Goal: Task Accomplishment & Management: Complete application form

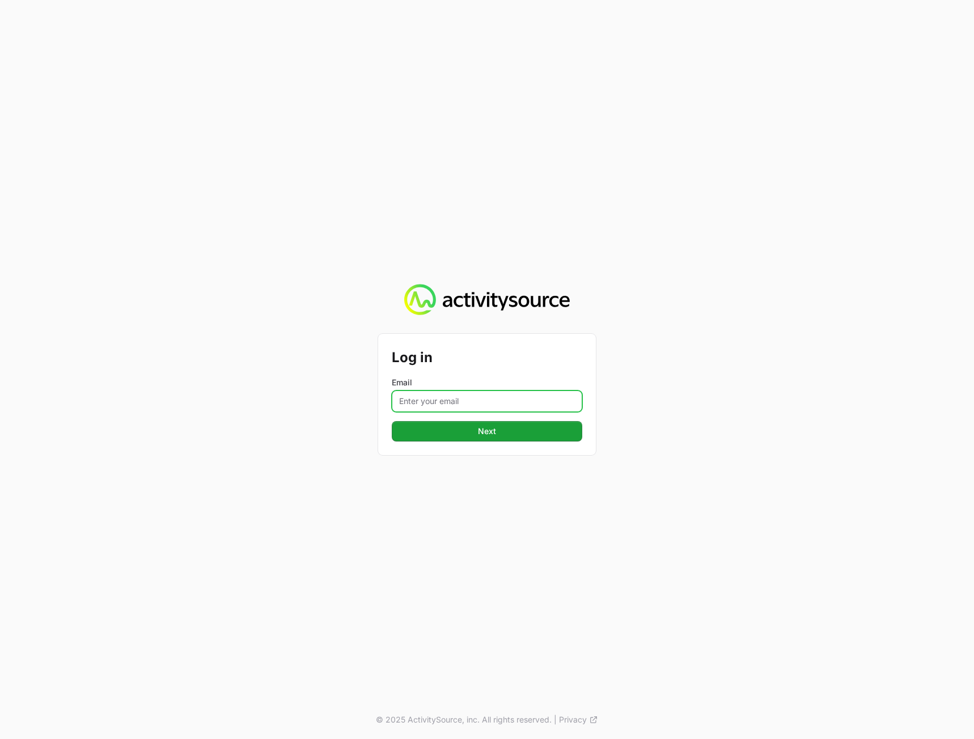
click at [425, 407] on input "Email" at bounding box center [487, 402] width 190 height 22
type input "[PERSON_NAME][EMAIL_ADDRESS][DOMAIN_NAME]"
click at [771, 468] on div "Log in Email [PERSON_NAME][EMAIL_ADDRESS][DOMAIN_NAME] Next © 2025 ActivitySour…" at bounding box center [487, 369] width 974 height 739
drag, startPoint x: 595, startPoint y: 447, endPoint x: 574, endPoint y: 442, distance: 21.2
click at [594, 447] on div "Log in Email [PERSON_NAME][EMAIL_ADDRESS][DOMAIN_NAME] Next © 2025 ActivitySour…" at bounding box center [487, 369] width 974 height 739
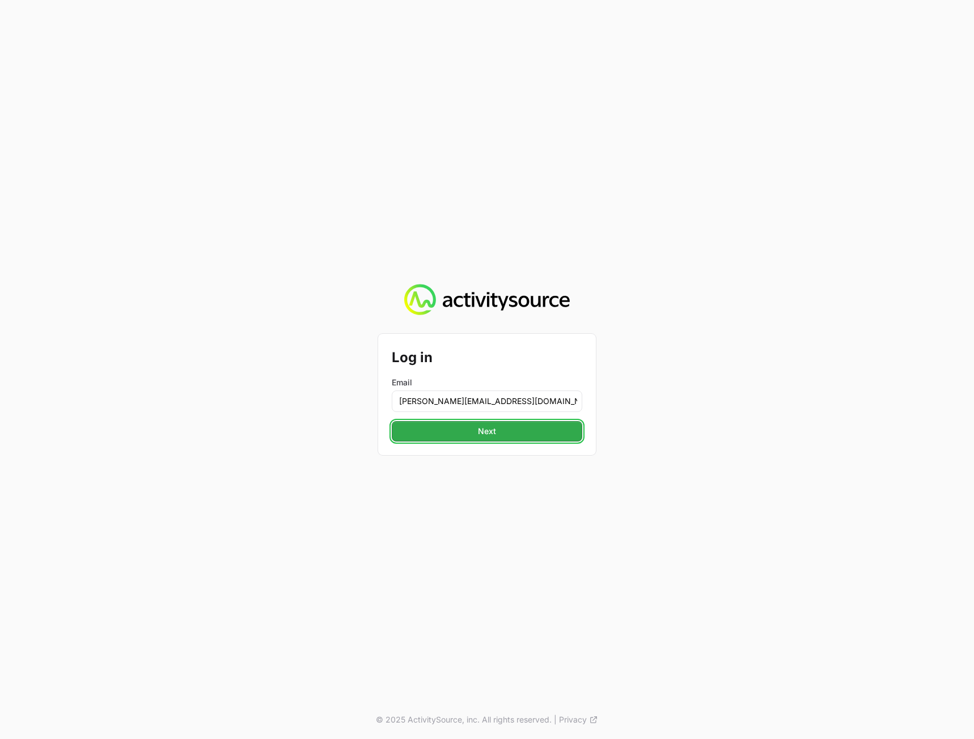
click at [546, 433] on button "Next" at bounding box center [487, 431] width 190 height 20
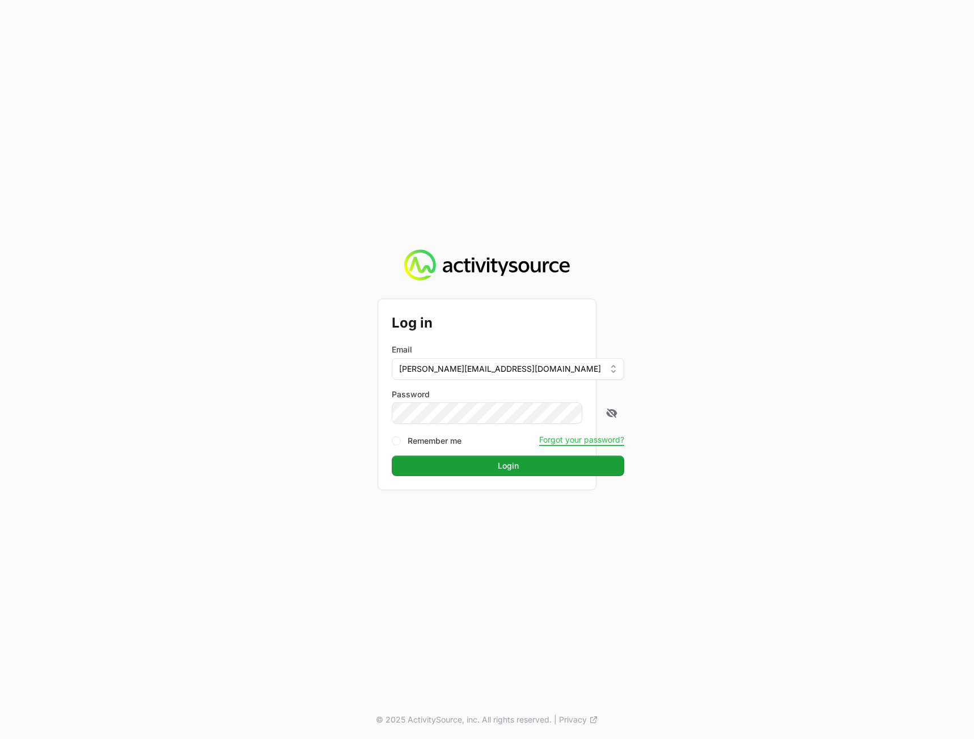
click at [709, 431] on div "Log in Email [PERSON_NAME][EMAIL_ADDRESS][DOMAIN_NAME] Password Remember me For…" at bounding box center [487, 369] width 974 height 739
click at [472, 473] on button "Login" at bounding box center [508, 466] width 232 height 20
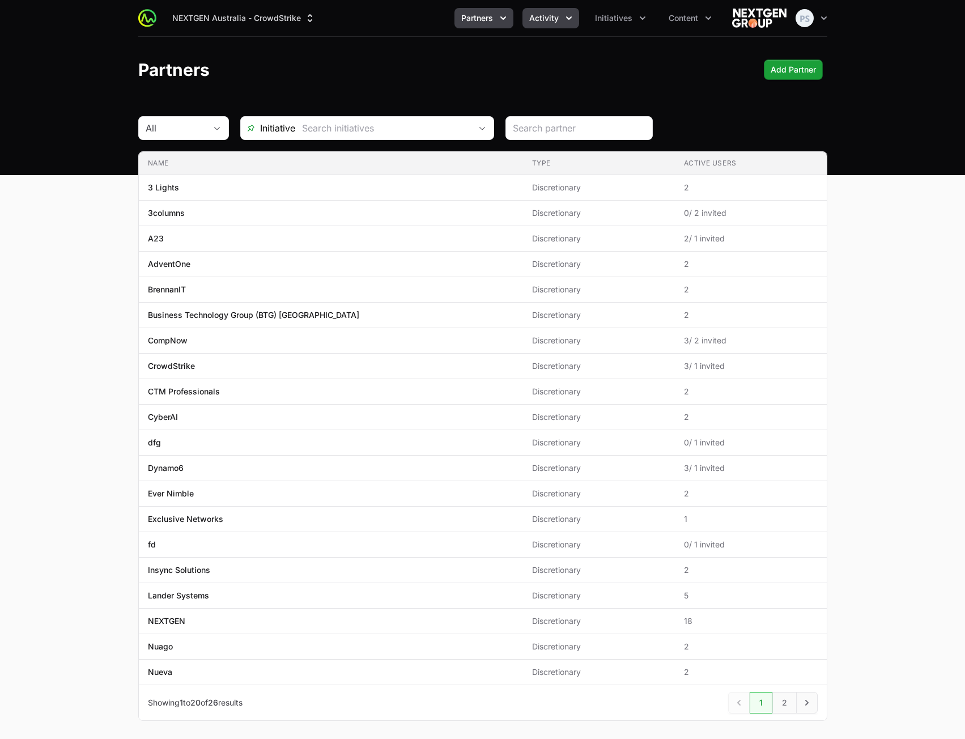
click at [561, 25] on button "Activity" at bounding box center [551, 18] width 57 height 20
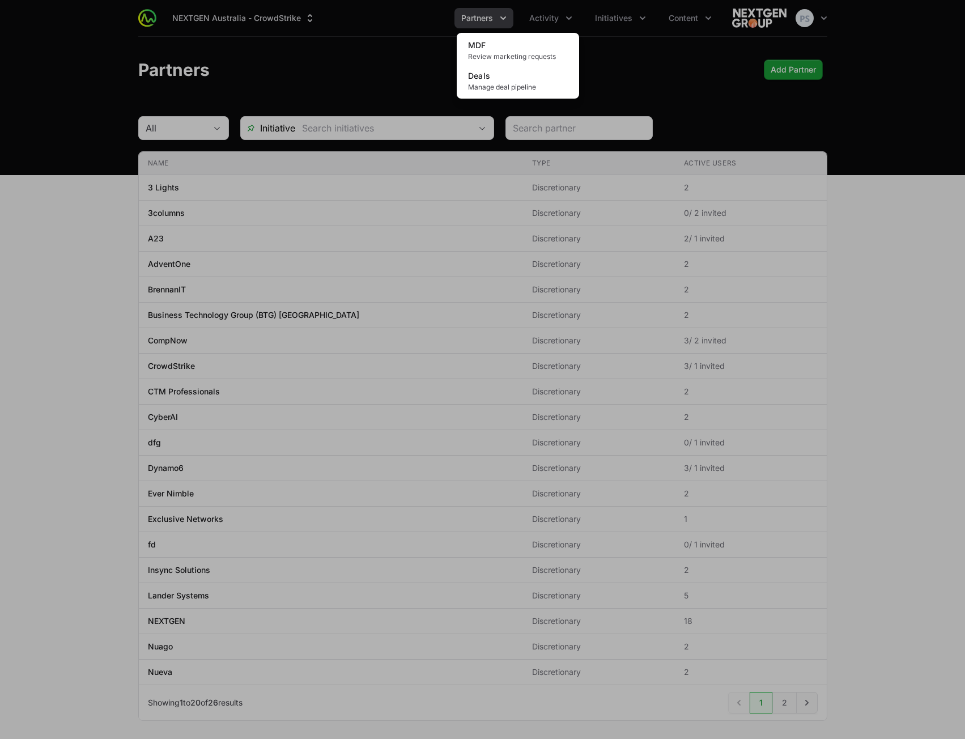
click at [646, 82] on div "Activity menu" at bounding box center [482, 369] width 965 height 739
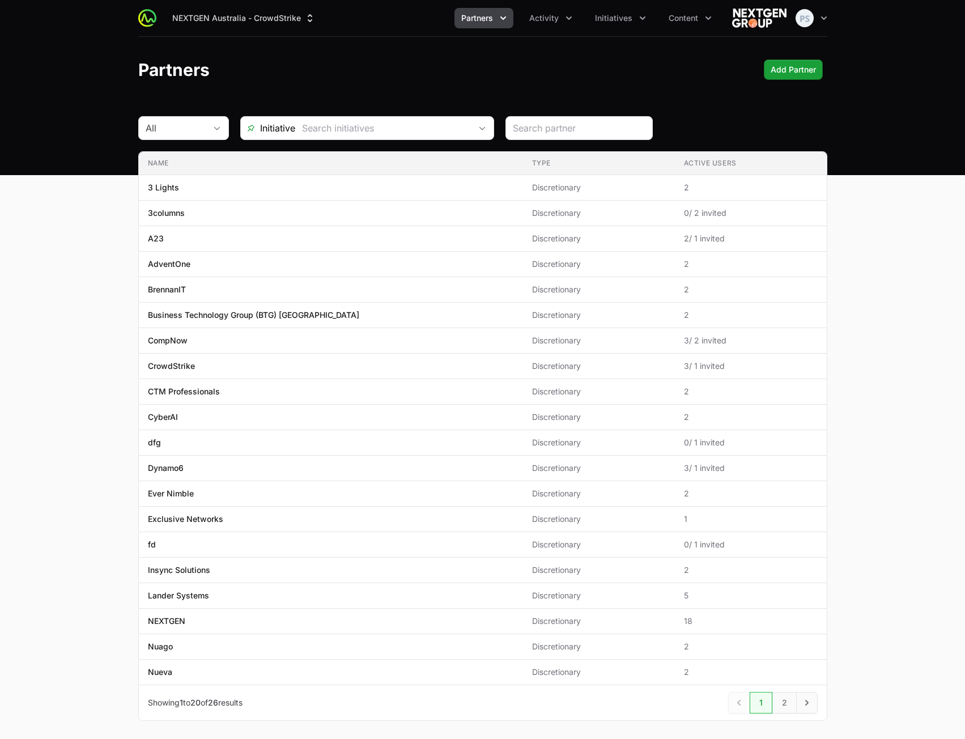
click at [648, 81] on header "Partners Add Partner" at bounding box center [482, 70] width 965 height 66
click at [566, 77] on div "Partners Add Partner" at bounding box center [482, 70] width 689 height 20
click at [253, 15] on button "NEXTGEN Australia - CrowdStrike" at bounding box center [244, 18] width 157 height 20
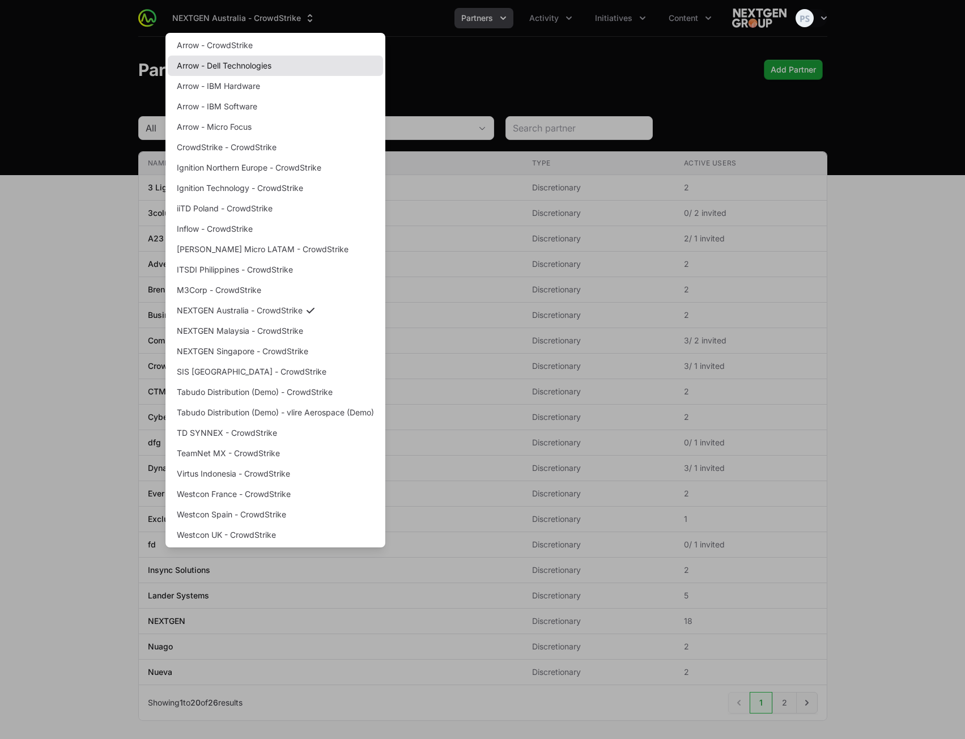
click at [247, 66] on link "Arrow - Dell Technologies" at bounding box center [275, 66] width 215 height 20
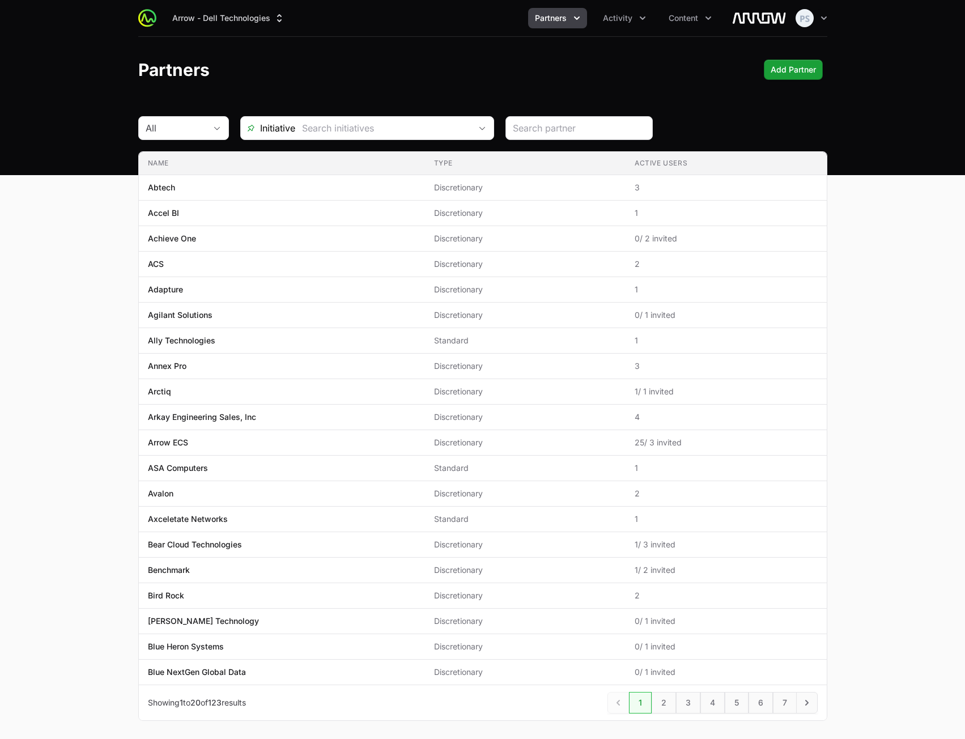
click at [578, 137] on div at bounding box center [579, 128] width 147 height 24
click at [577, 132] on input "search" at bounding box center [579, 128] width 133 height 14
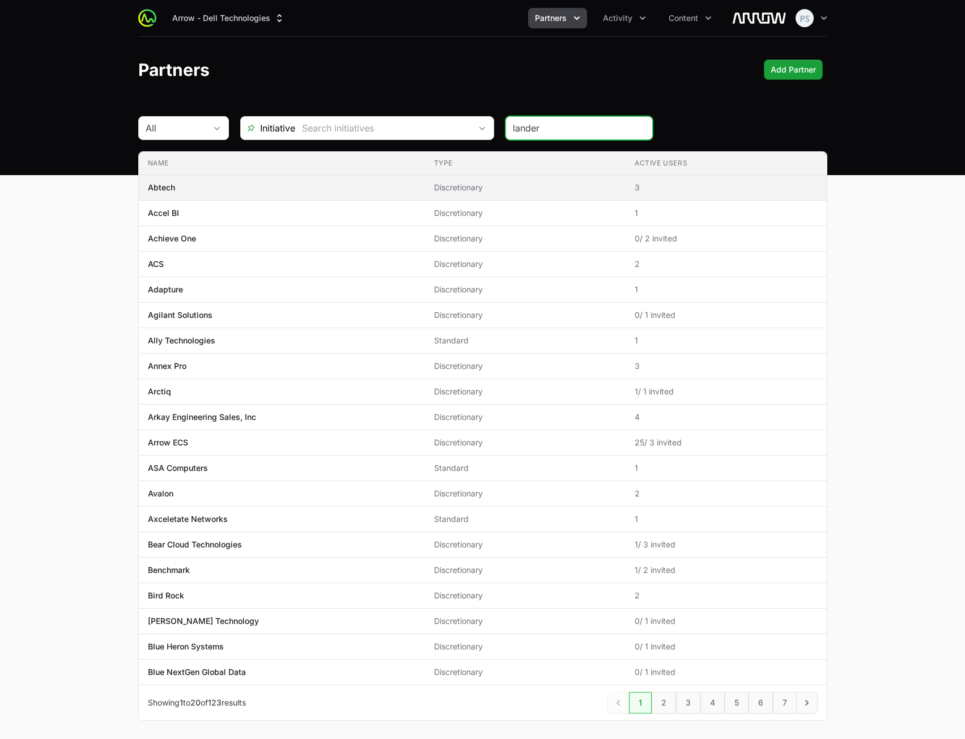
type input "lander"
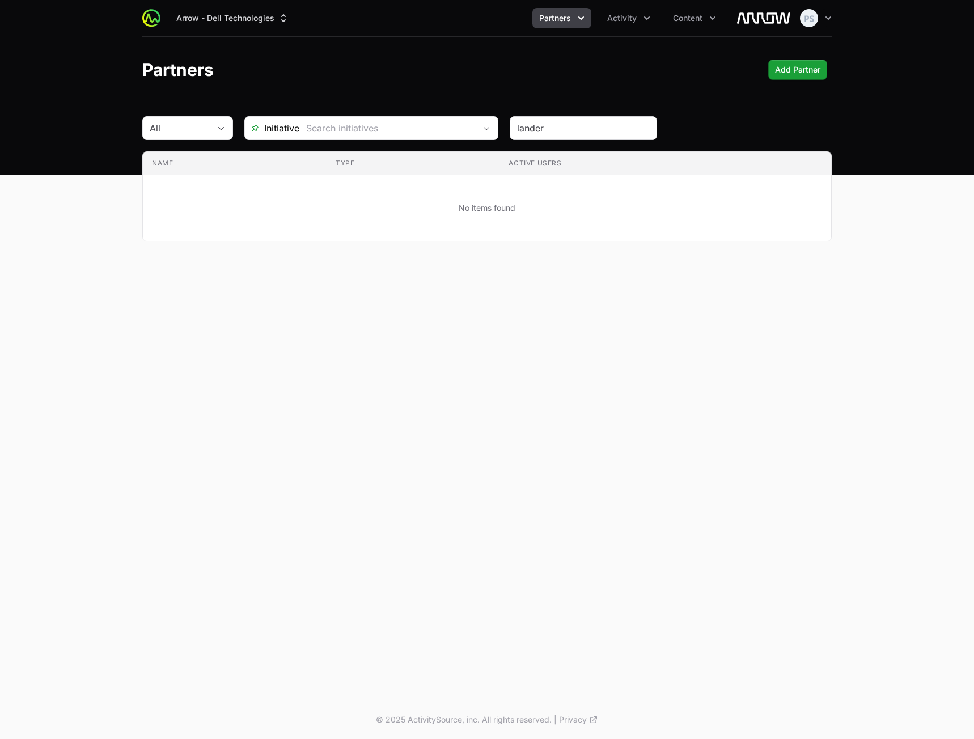
click at [550, 137] on div "lander" at bounding box center [583, 128] width 147 height 24
click at [554, 130] on input "lander" at bounding box center [583, 128] width 133 height 14
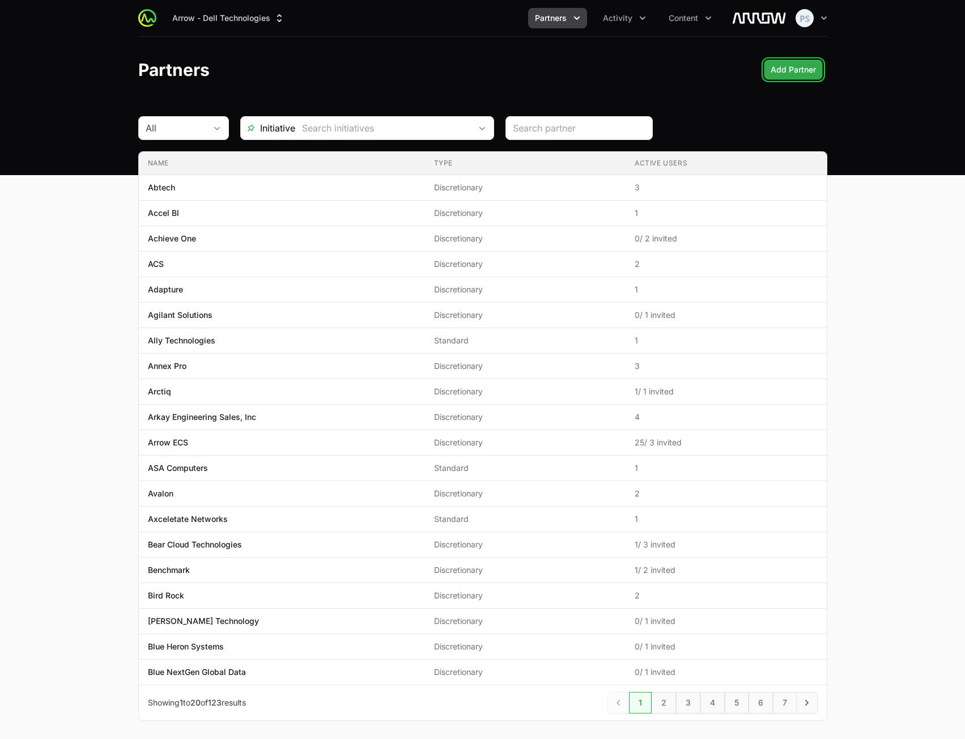
click at [783, 69] on span "Add Partner" at bounding box center [793, 70] width 45 height 14
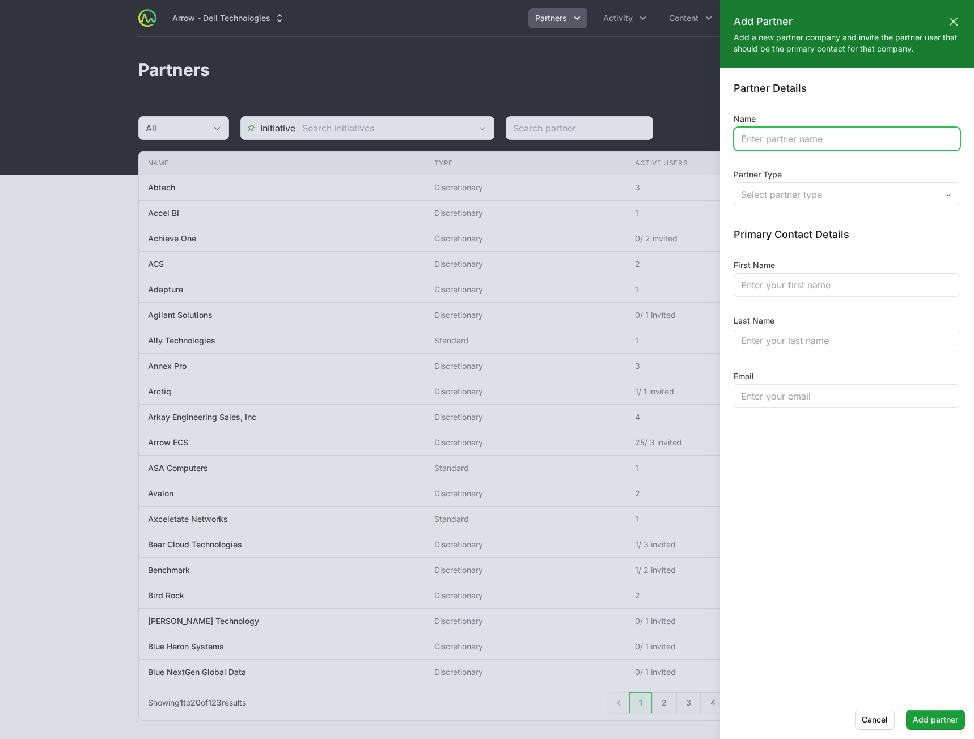
click at [769, 141] on input "Name" at bounding box center [847, 139] width 212 height 14
type input "Lander Systems"
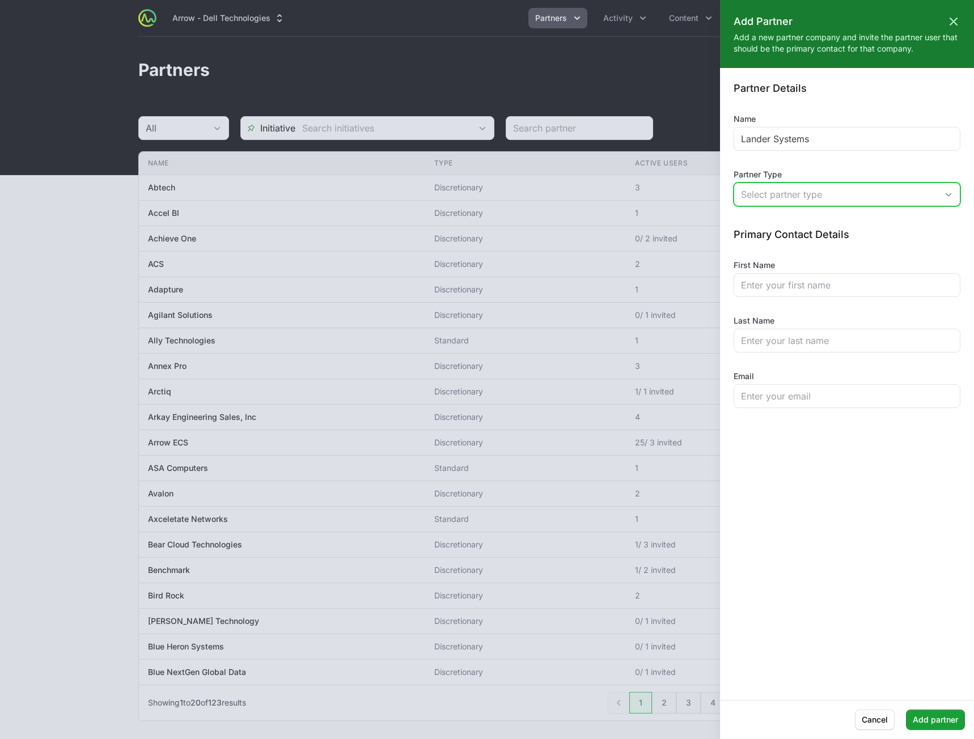
click at [791, 205] on button "Select partner type" at bounding box center [847, 194] width 226 height 23
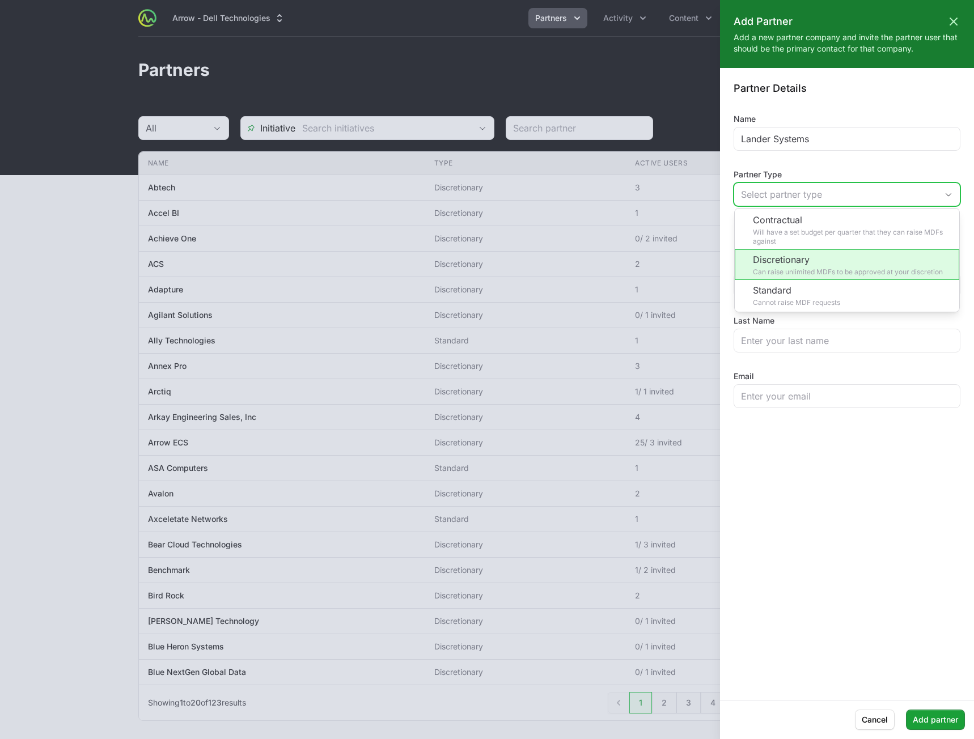
click at [799, 271] on li "Discretionary Can raise unlimited MDFs to be approved at your discretion" at bounding box center [847, 264] width 224 height 31
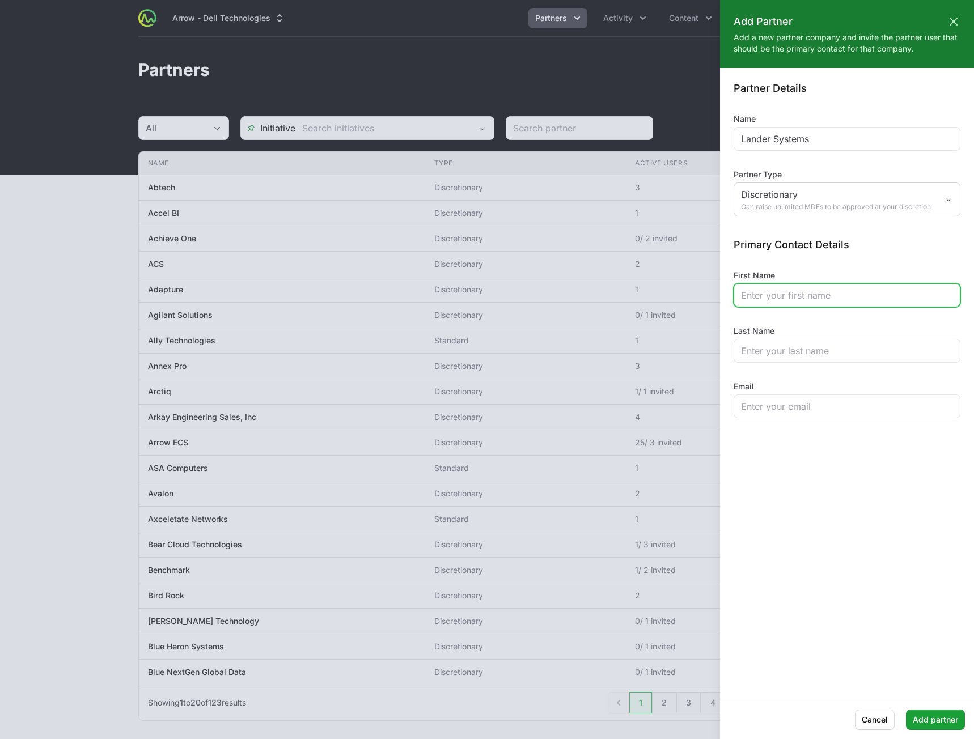
click at [790, 293] on input "First Name" at bounding box center [847, 296] width 212 height 14
type input "[PERSON_NAME]"
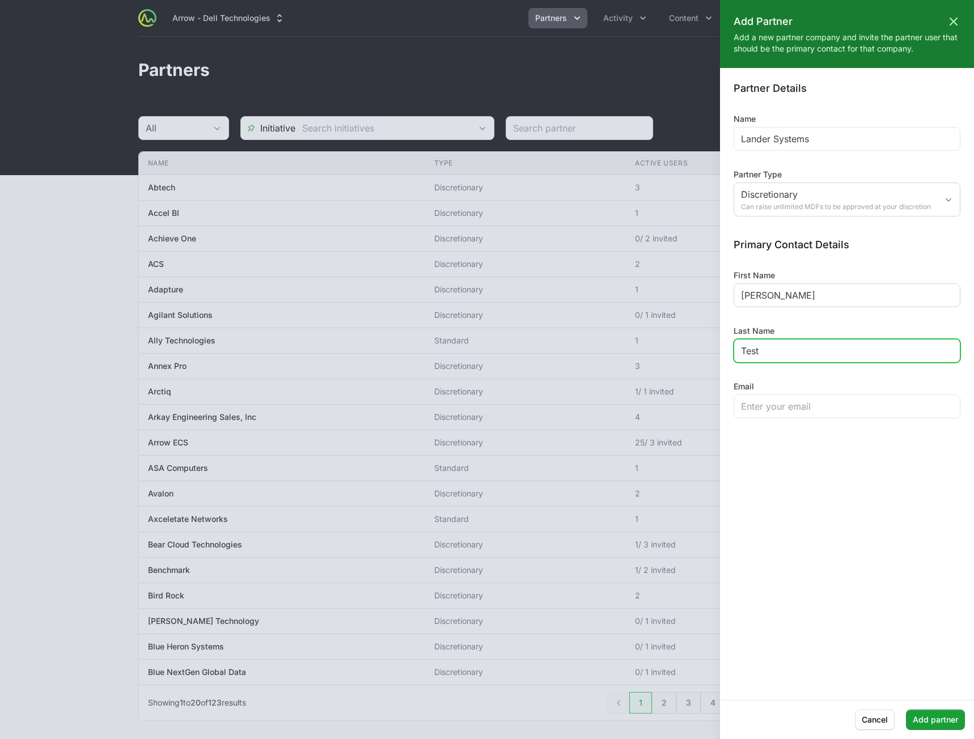
type input "Test"
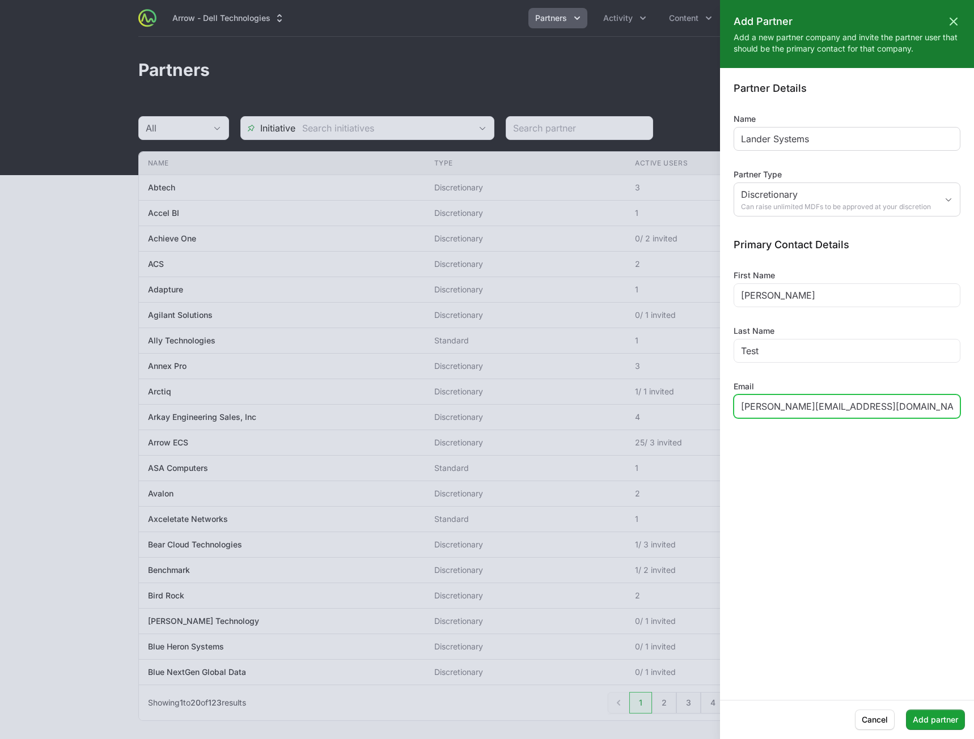
type input "[PERSON_NAME][EMAIL_ADDRESS][DOMAIN_NAME]"
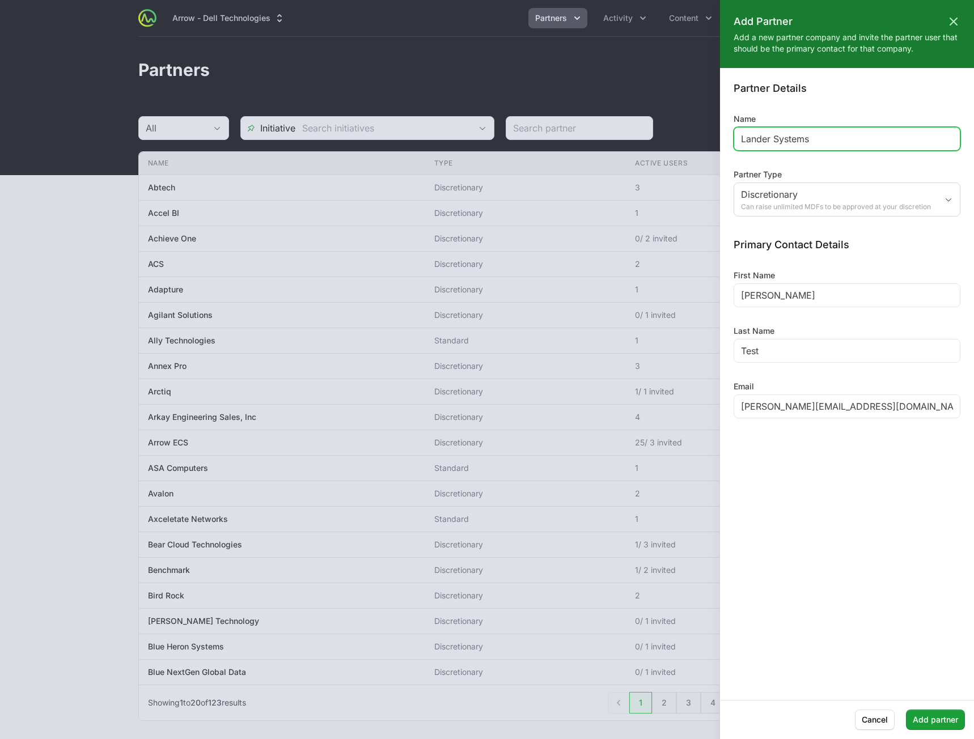
click at [822, 137] on input "Lander Systems" at bounding box center [847, 139] width 212 height 14
type input "Blah"
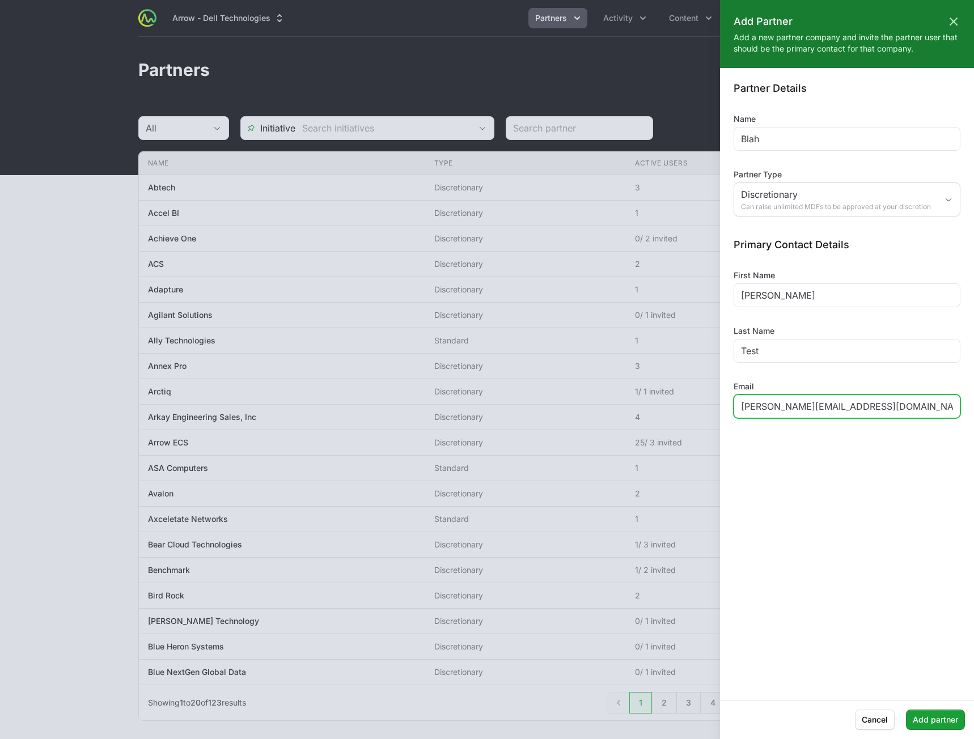
click at [867, 406] on input "[PERSON_NAME][EMAIL_ADDRESS][DOMAIN_NAME]" at bounding box center [847, 407] width 212 height 14
type input "[PERSON_NAME][EMAIL_ADDRESS][DOMAIN_NAME]"
click at [932, 711] on button "Add partner" at bounding box center [935, 720] width 59 height 20
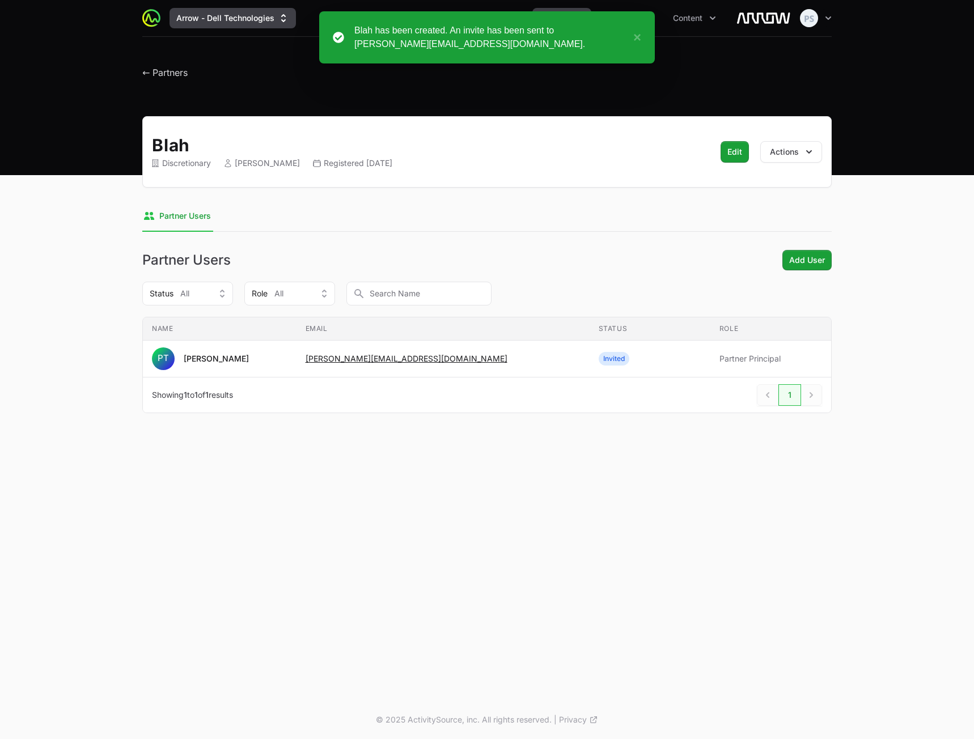
click at [252, 20] on button "Arrow - Dell Technologies" at bounding box center [232, 18] width 126 height 20
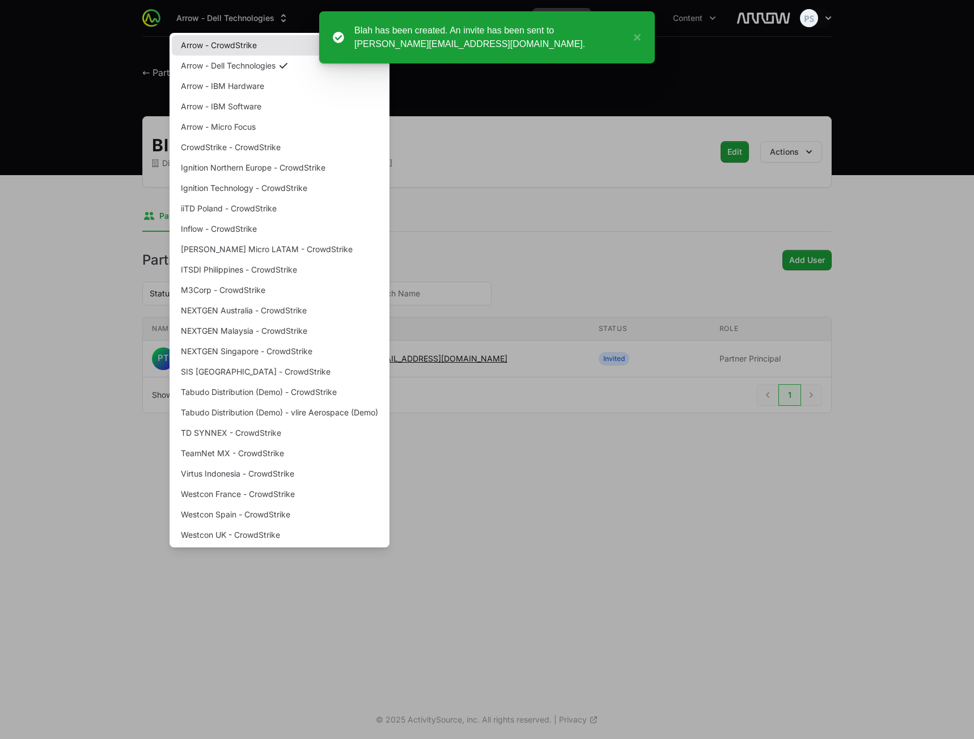
click at [265, 51] on link "Arrow - CrowdStrike" at bounding box center [279, 45] width 215 height 20
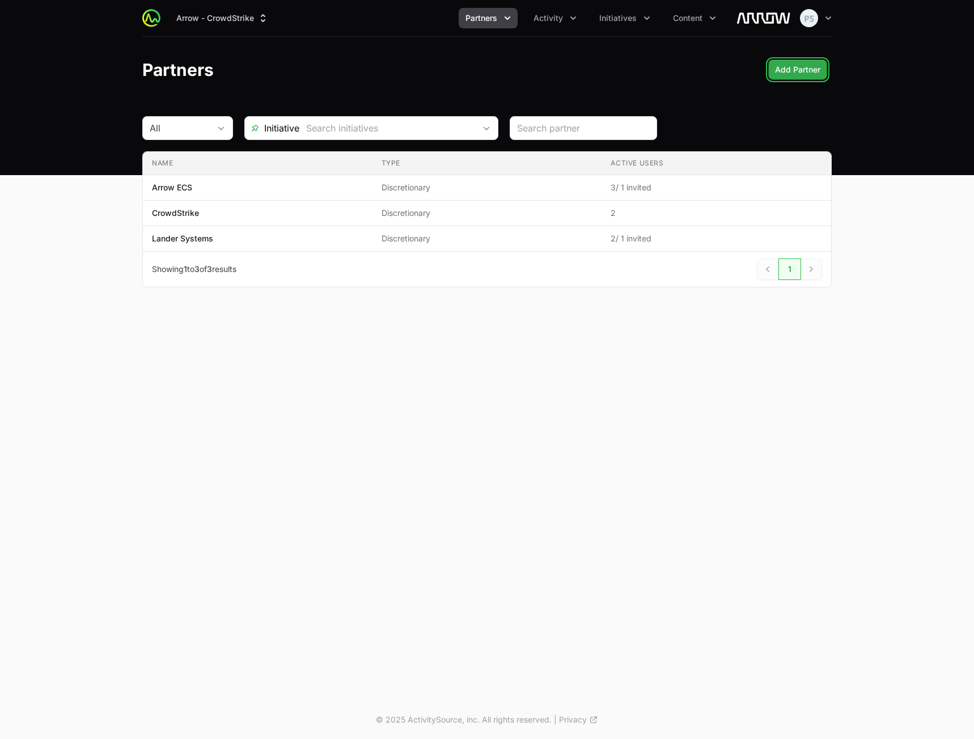
click at [797, 69] on span "Add Partner" at bounding box center [797, 70] width 45 height 14
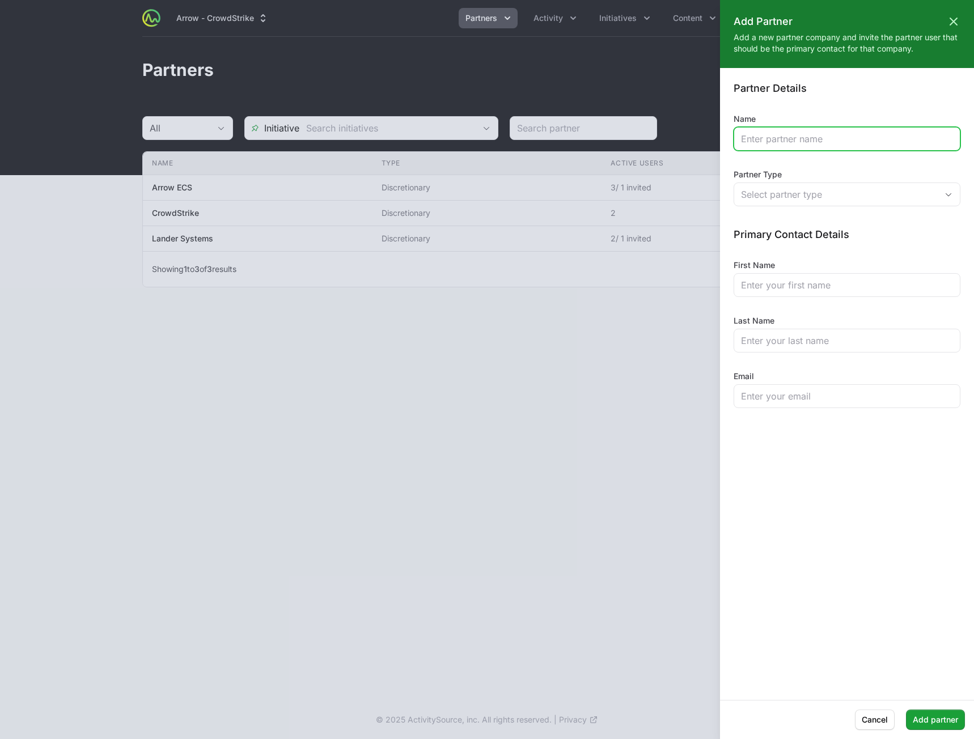
click at [762, 145] on input "Name" at bounding box center [847, 139] width 212 height 14
type input "blah"
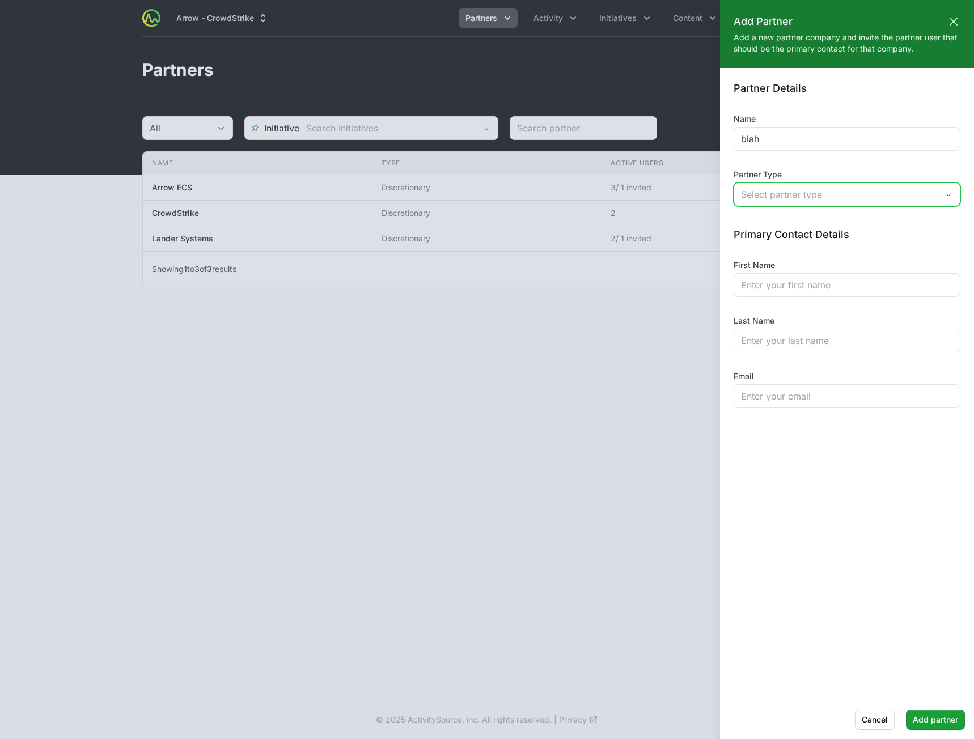
click at [773, 190] on div "Select partner type" at bounding box center [839, 195] width 196 height 14
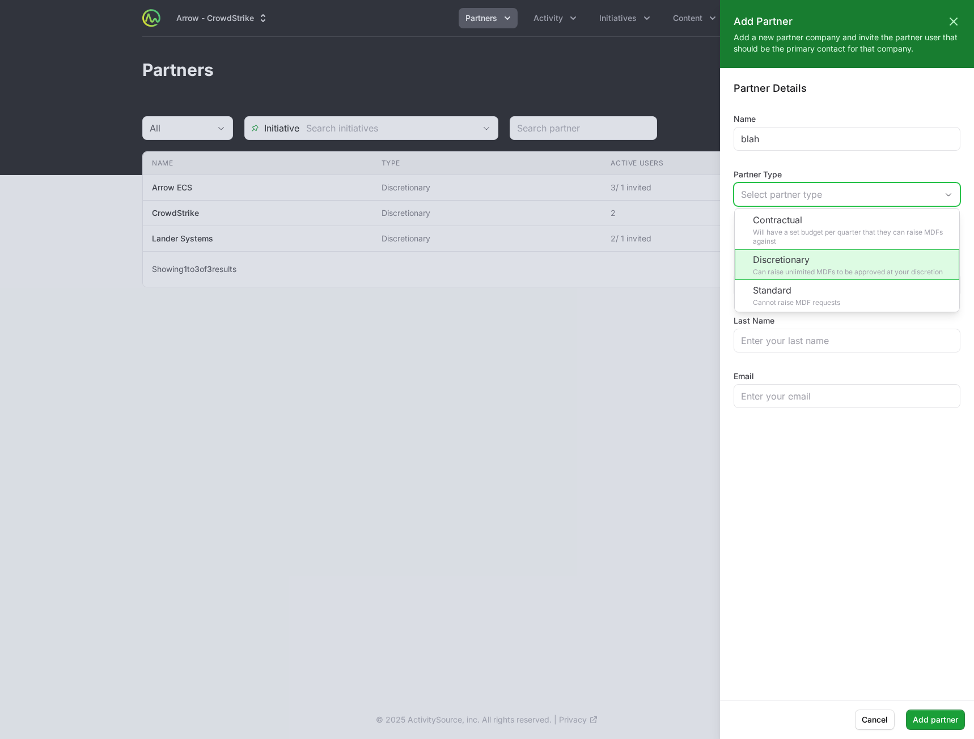
click at [779, 257] on li "Discretionary Can raise unlimited MDFs to be approved at your discretion" at bounding box center [847, 264] width 224 height 31
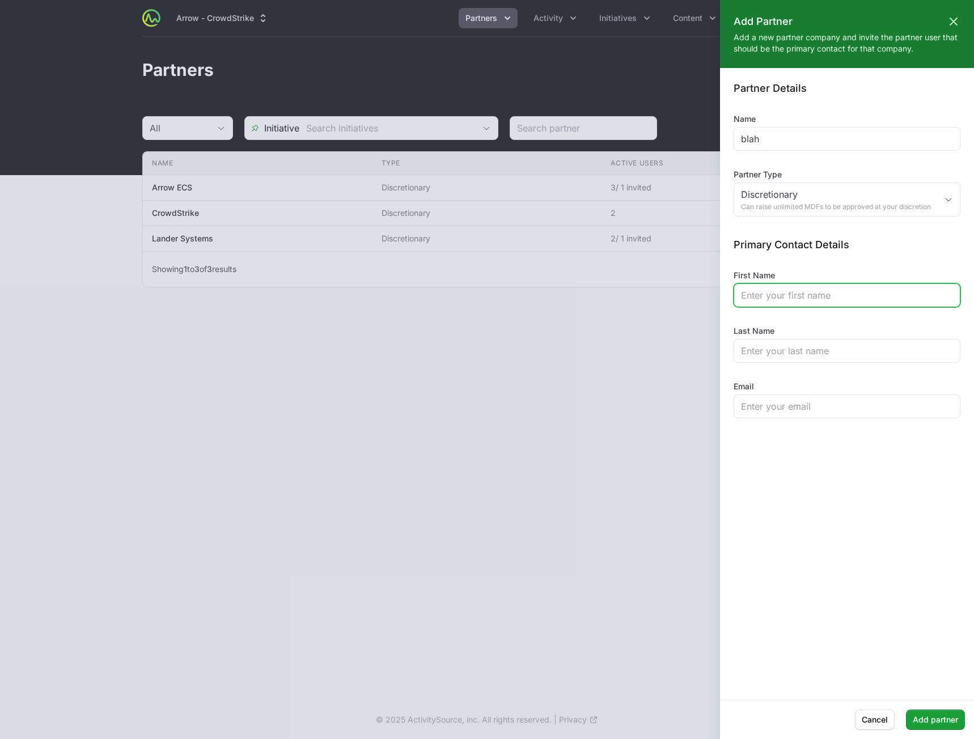
click at [774, 302] on div at bounding box center [846, 295] width 227 height 24
type input "te"
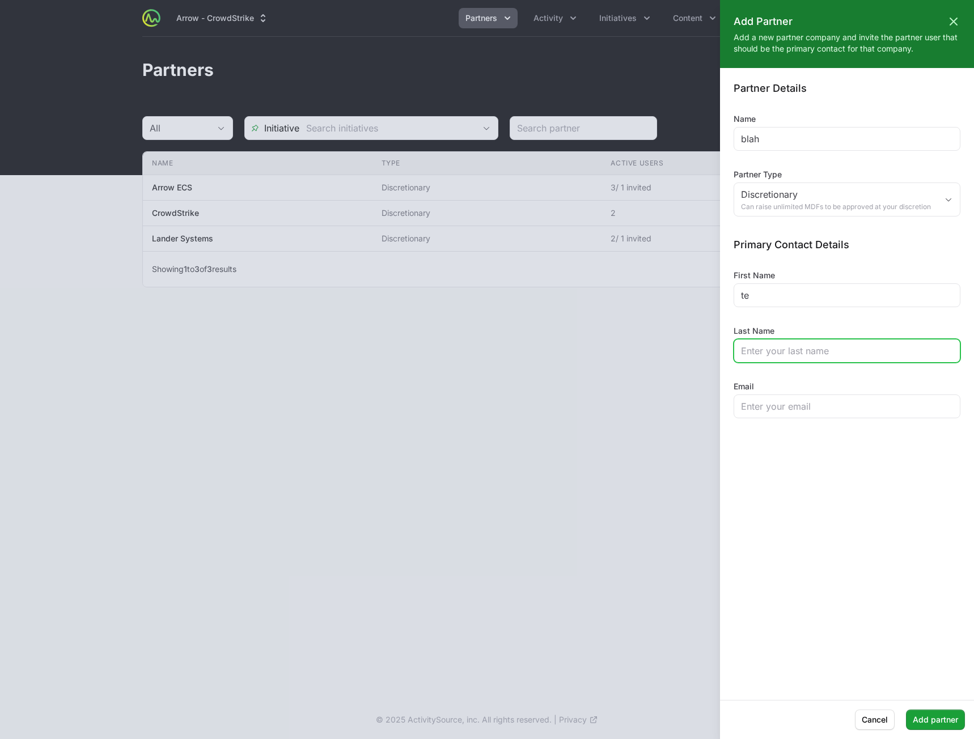
click at [763, 356] on input "Last Name" at bounding box center [847, 351] width 212 height 14
type input "te"
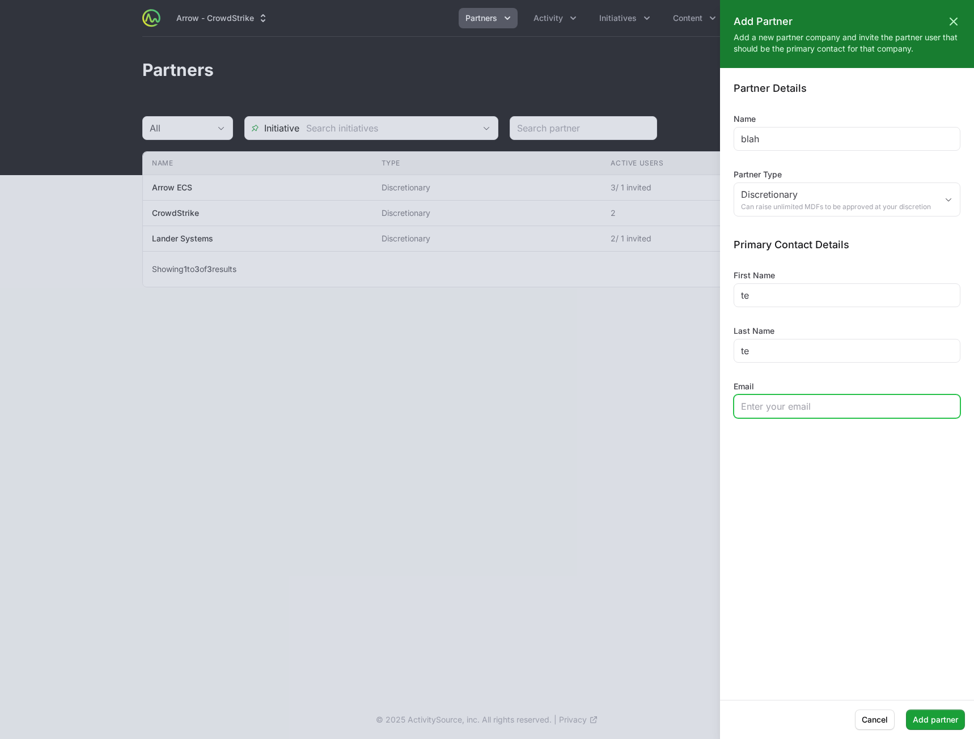
click at [754, 410] on input "Email" at bounding box center [847, 407] width 212 height 14
paste input "[PERSON_NAME][EMAIL_ADDRESS][DOMAIN_NAME]"
type input "[PERSON_NAME][EMAIL_ADDRESS][DOMAIN_NAME]"
click at [927, 714] on span "Add partner" at bounding box center [935, 720] width 45 height 14
